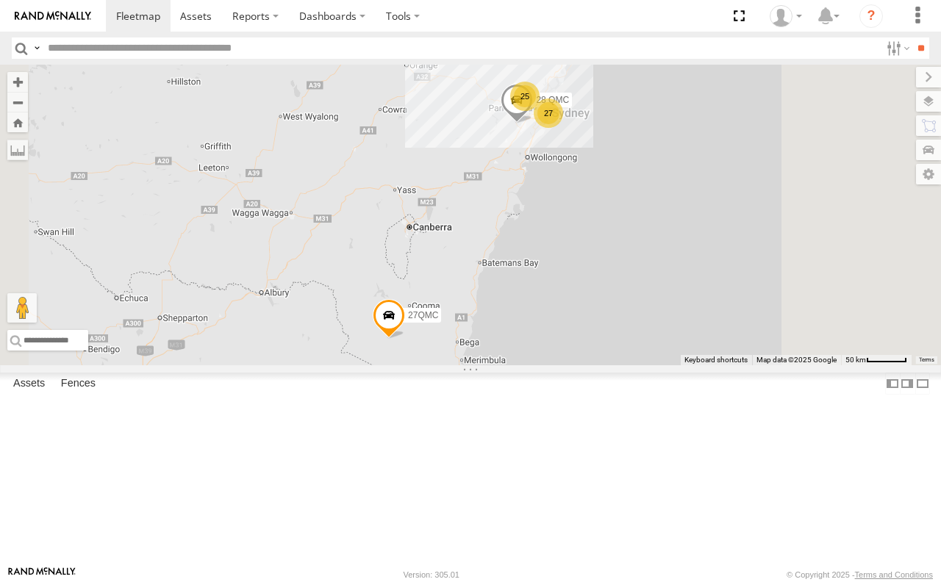
click at [0, 0] on div "Executives" at bounding box center [0, 0] width 0 height 0
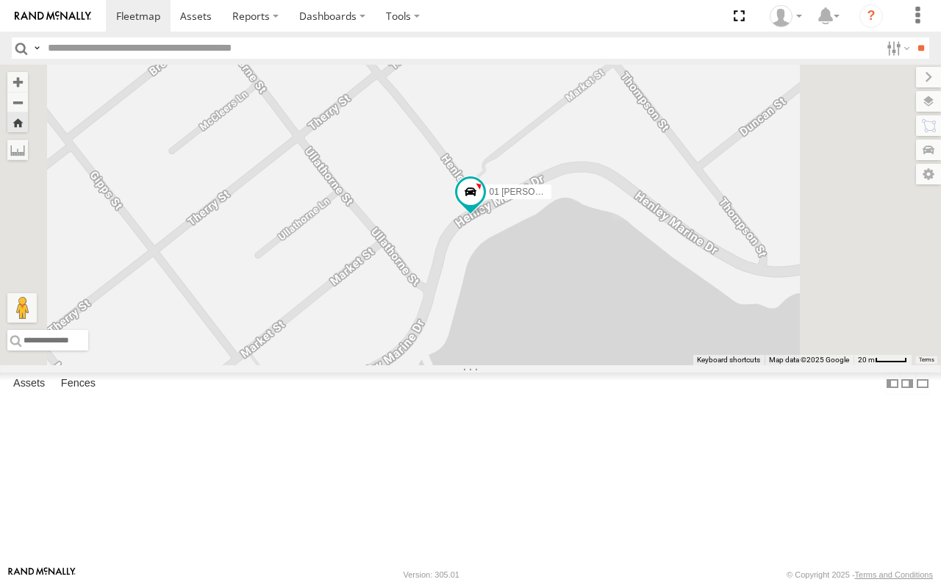
click at [0, 0] on div "05QMC [PERSON_NAME]" at bounding box center [0, 0] width 0 height 0
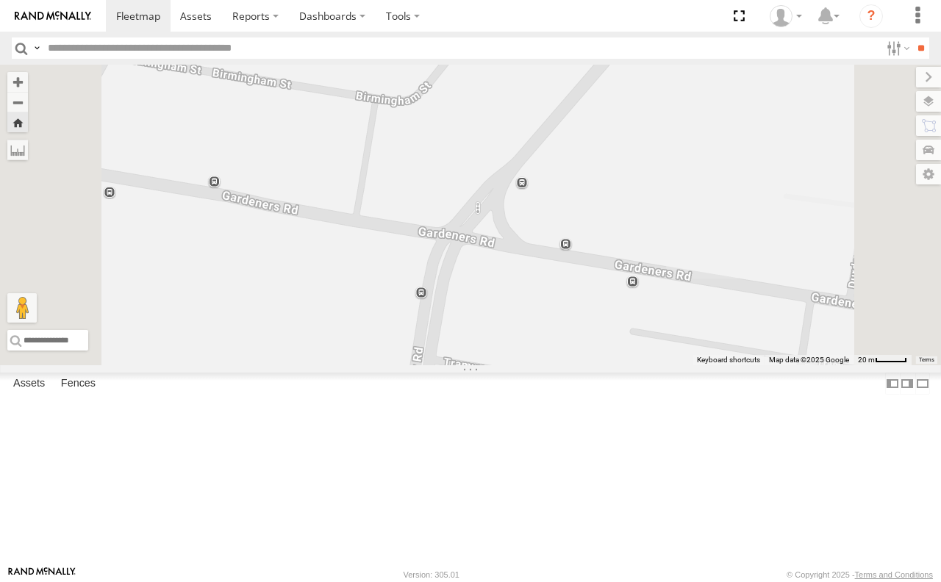
scroll to position [1249, 0]
click at [0, 0] on div "11 QMC [PERSON_NAME]" at bounding box center [0, 0] width 0 height 0
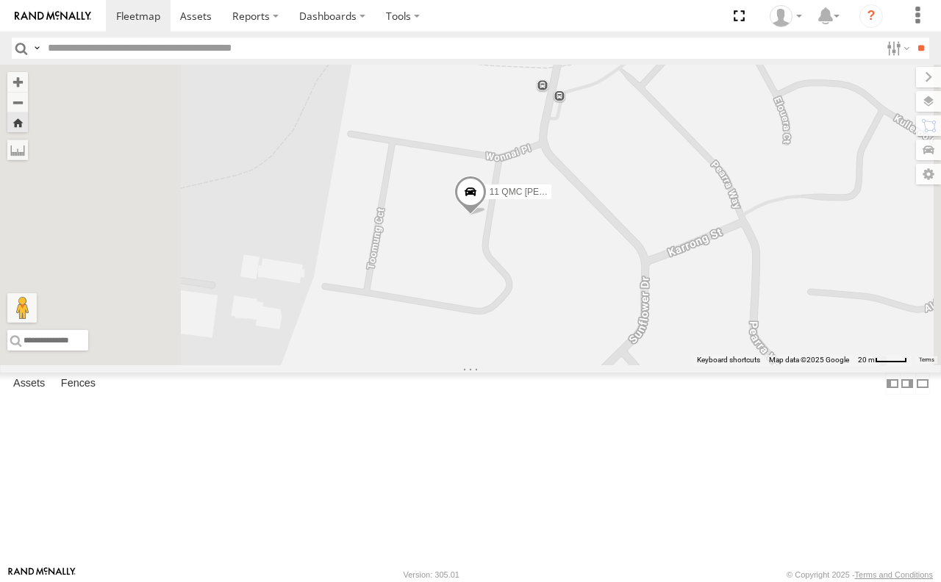
click at [0, 0] on div "14QMC Hamza Vehicles-Light" at bounding box center [0, 0] width 0 height 0
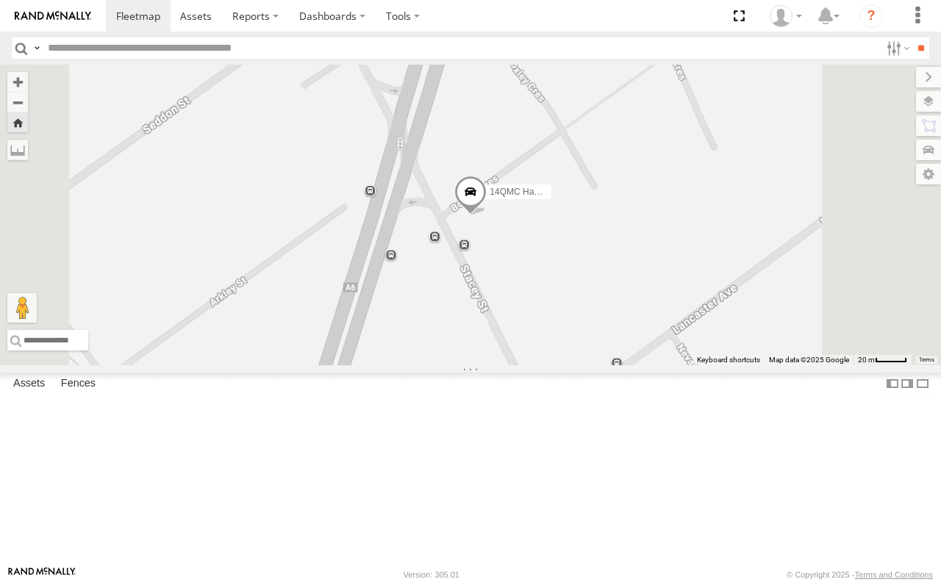
scroll to position [808, 0]
click at [0, 0] on div "10 QMC Pat" at bounding box center [0, 0] width 0 height 0
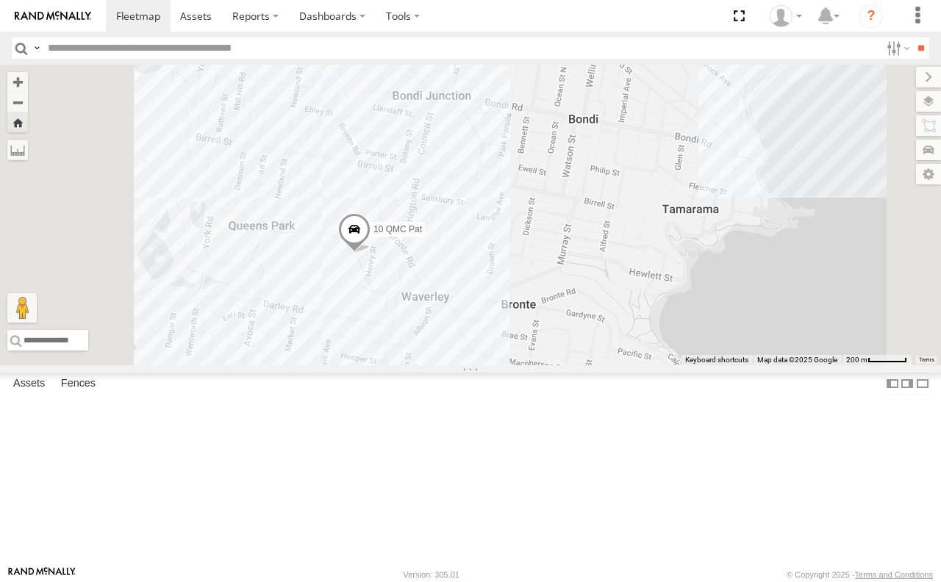
scroll to position [955, 0]
click at [0, 0] on div "Portfolio Mgrs" at bounding box center [0, 0] width 0 height 0
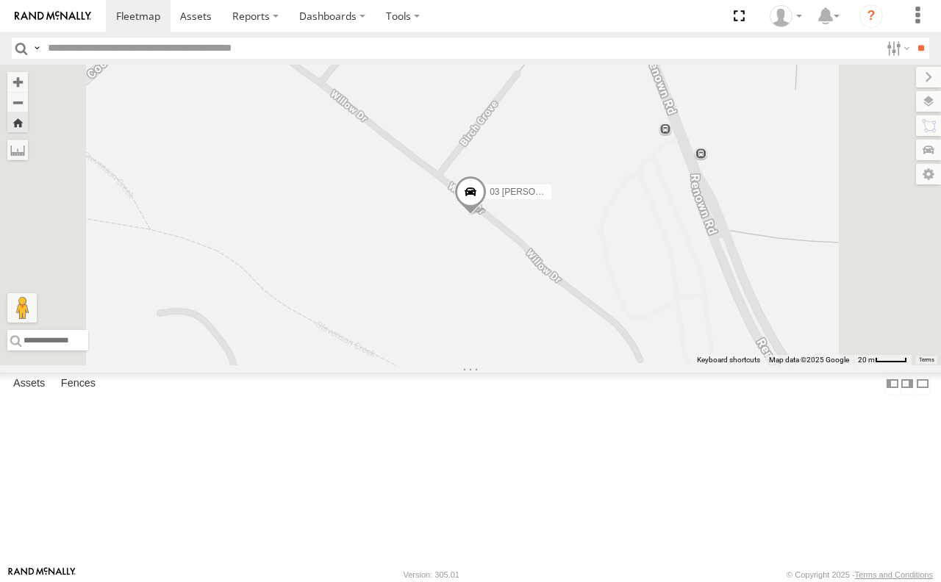
scroll to position [885, 0]
click at [0, 0] on div "Vehicles-Light" at bounding box center [0, 0] width 0 height 0
